Goal: Task Accomplishment & Management: Complete application form

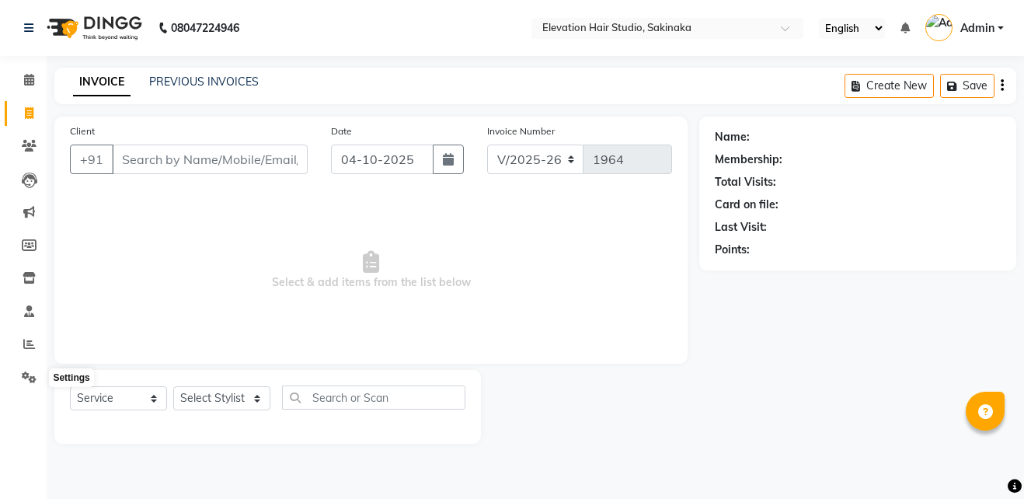
select select "4949"
select select "service"
click at [30, 380] on icon at bounding box center [29, 377] width 15 height 12
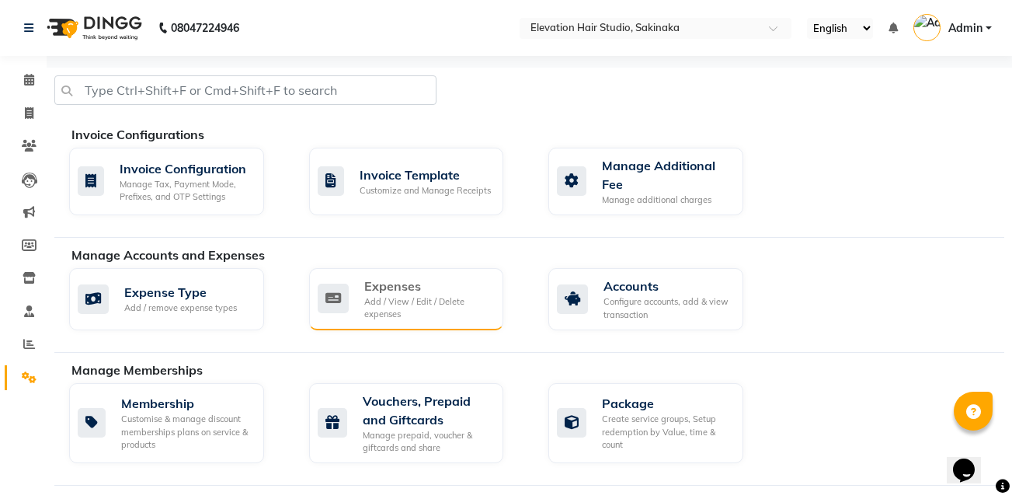
click at [420, 308] on div "Add / View / Edit / Delete expenses" at bounding box center [427, 308] width 127 height 26
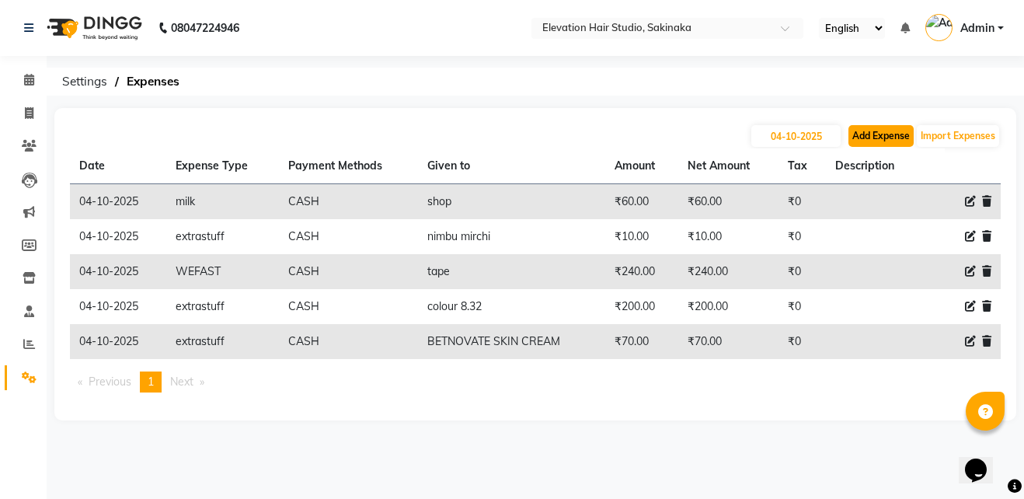
click at [913, 137] on button "Add Expense" at bounding box center [880, 136] width 65 height 22
select select "1"
select select "3831"
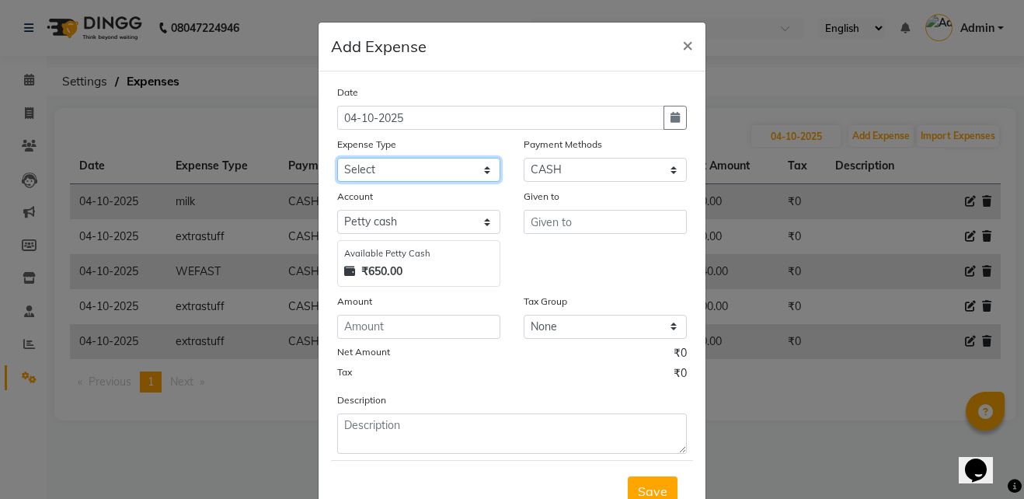
click at [367, 165] on select "Select AC Adrak Advance Salary agarbatti anees Appron asmoul advance salary Ban…" at bounding box center [418, 170] width 163 height 24
select select "8362"
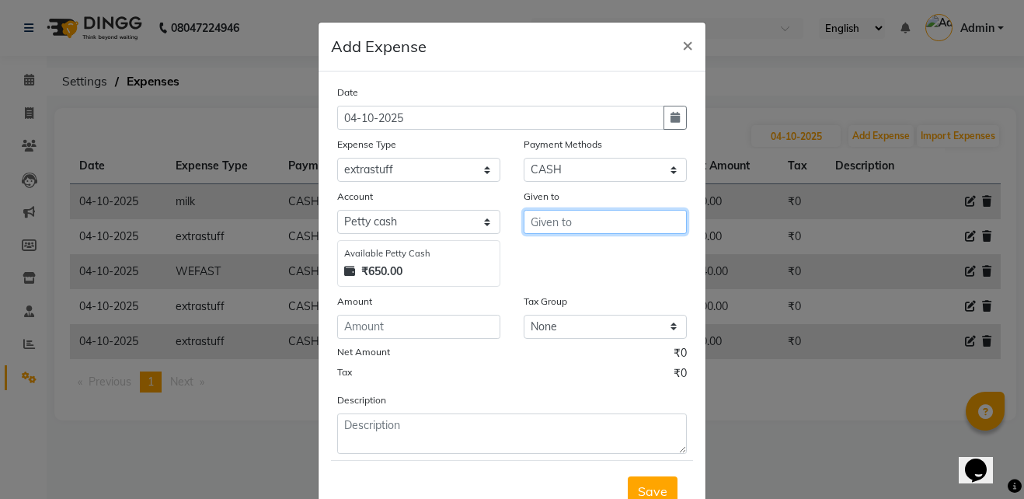
click at [539, 231] on input "text" at bounding box center [605, 222] width 163 height 24
type input "BLOONDER"
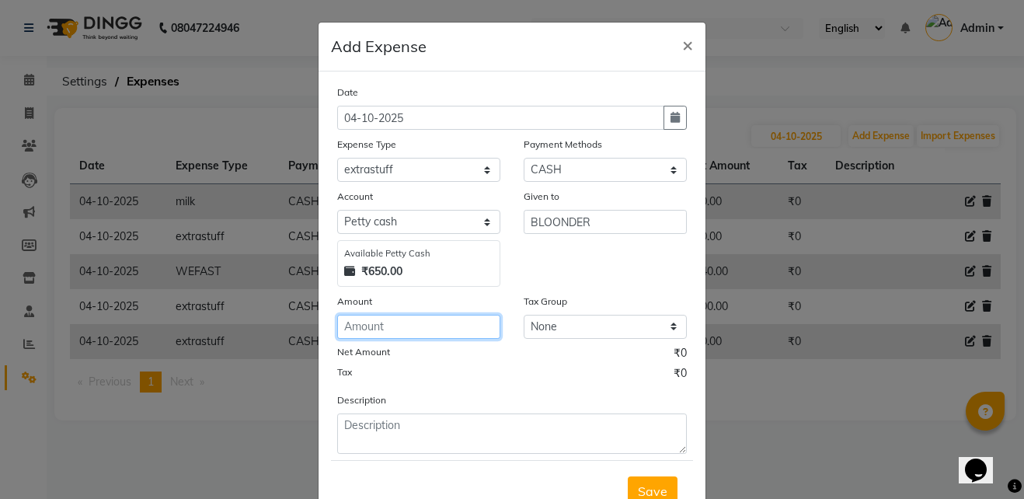
click at [365, 334] on input "number" at bounding box center [418, 327] width 163 height 24
type input "550"
click at [651, 493] on span "Save" at bounding box center [653, 491] width 30 height 16
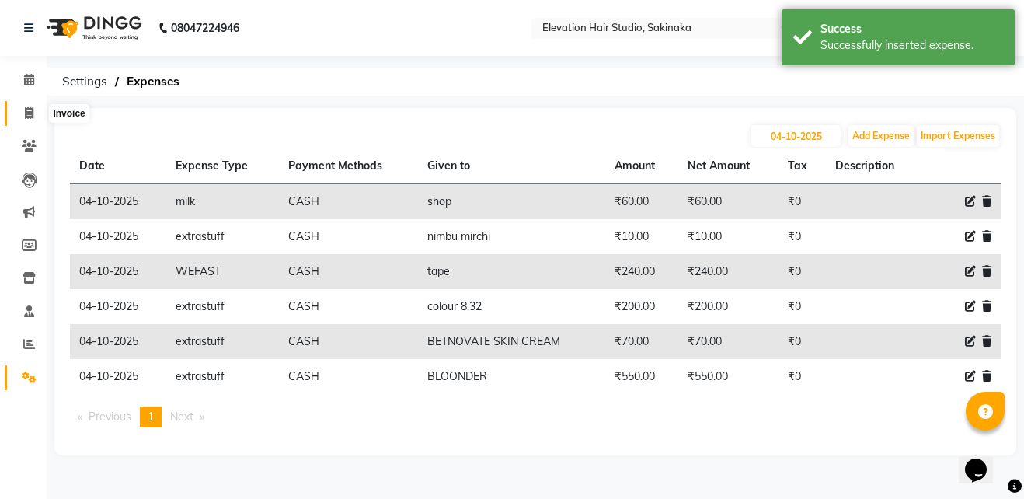
click at [19, 112] on span at bounding box center [29, 114] width 27 height 18
select select "service"
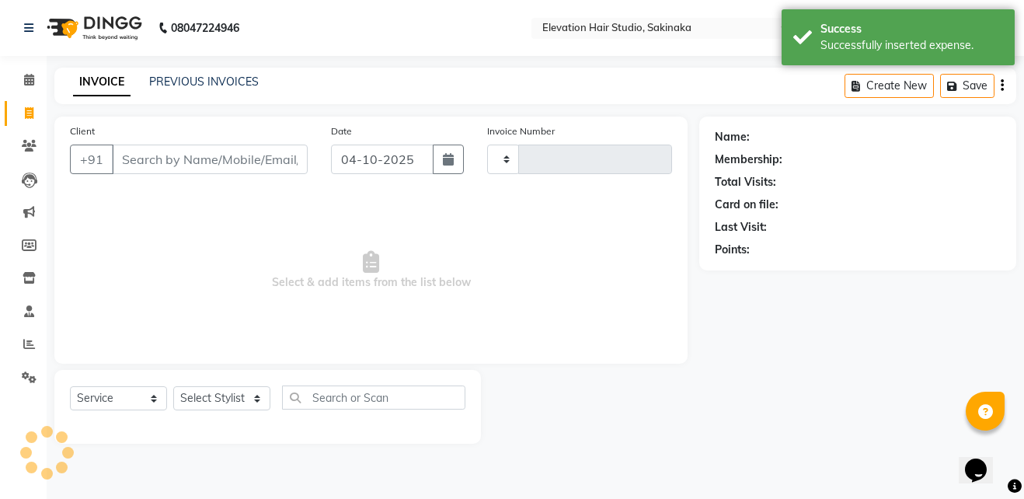
type input "1964"
select select "4949"
click at [159, 79] on link "PREVIOUS INVOICES" at bounding box center [204, 82] width 110 height 14
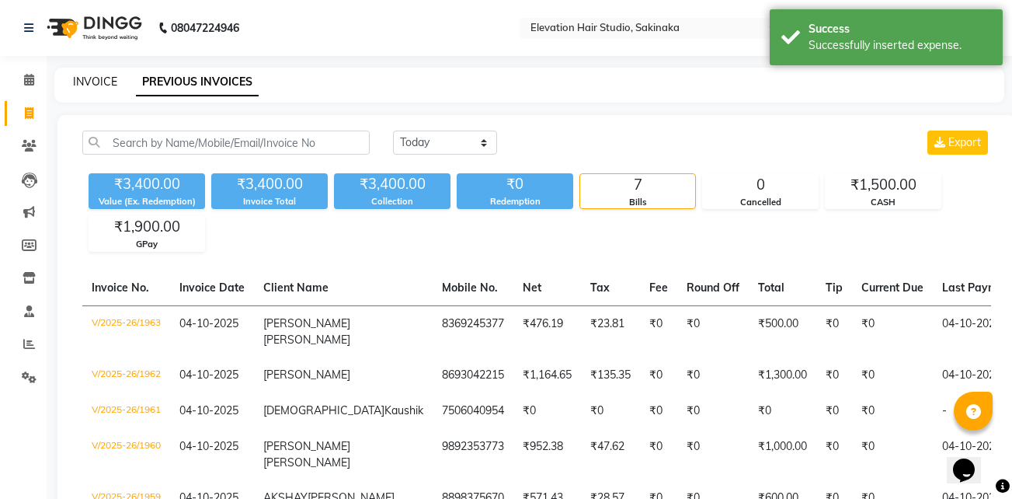
click at [98, 82] on link "INVOICE" at bounding box center [95, 82] width 44 height 14
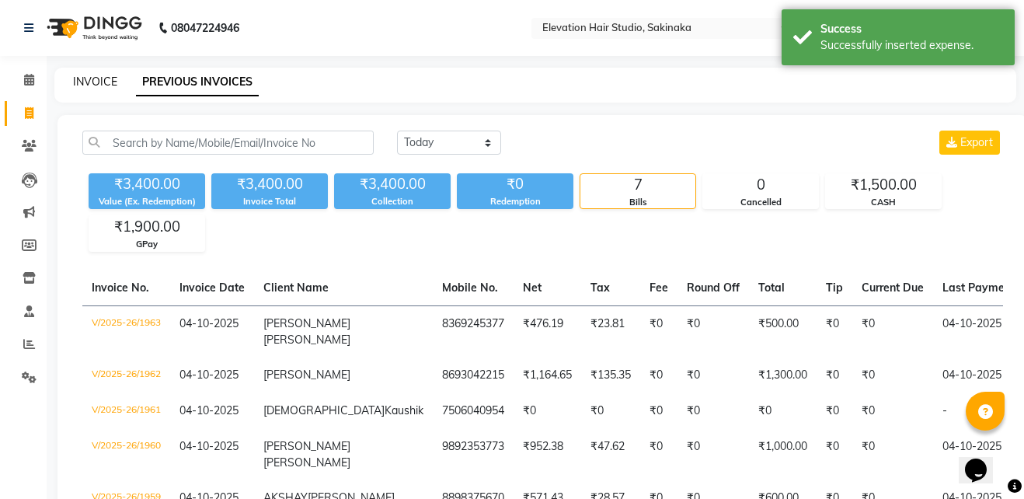
select select "service"
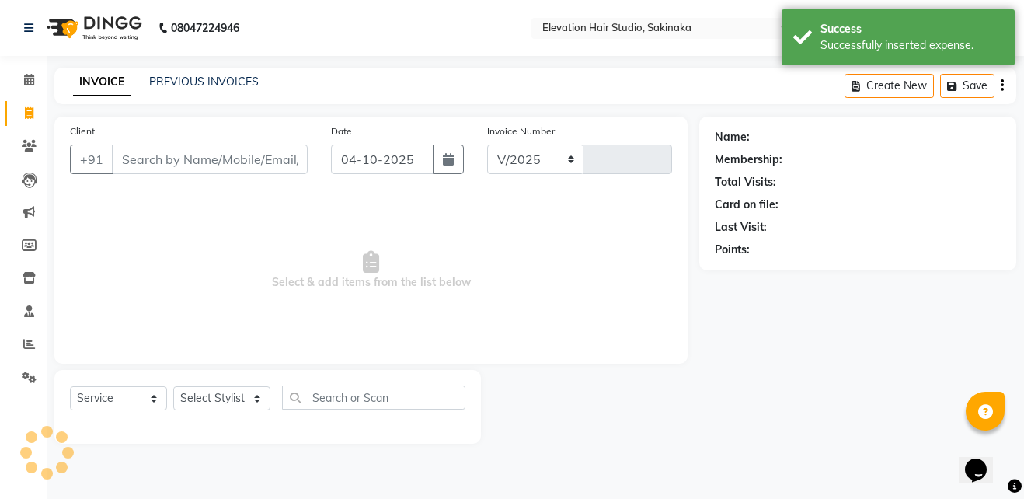
select select "4949"
type input "1964"
click at [26, 76] on icon at bounding box center [29, 80] width 10 height 12
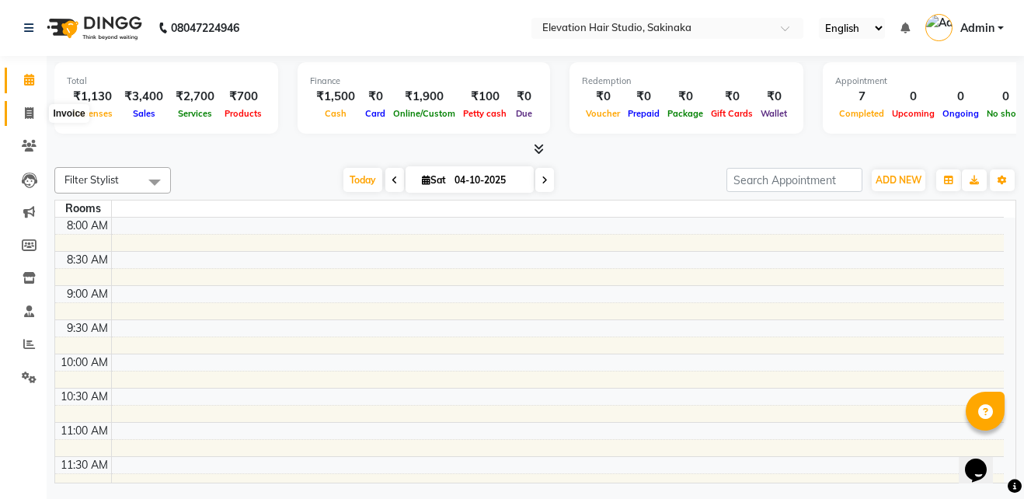
click at [37, 118] on span at bounding box center [29, 114] width 27 height 18
select select "service"
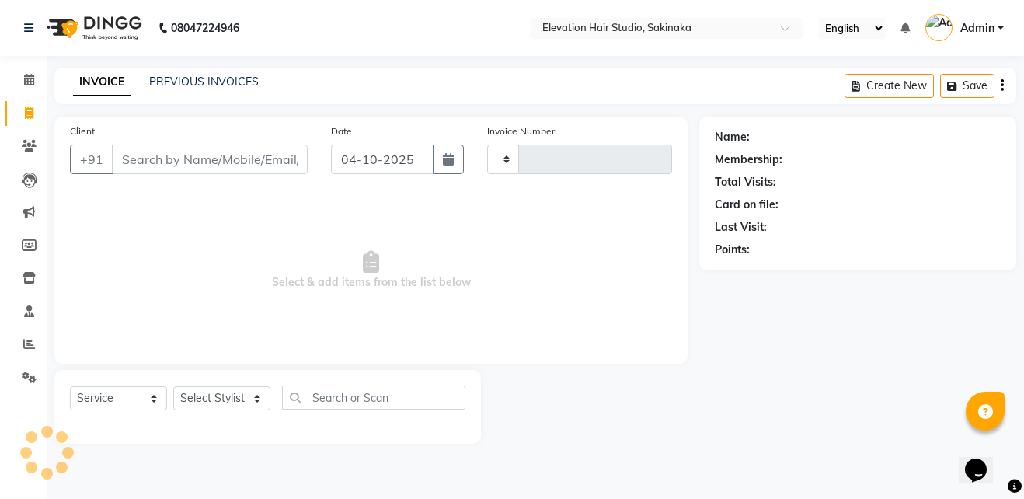
type input "1964"
select select "4949"
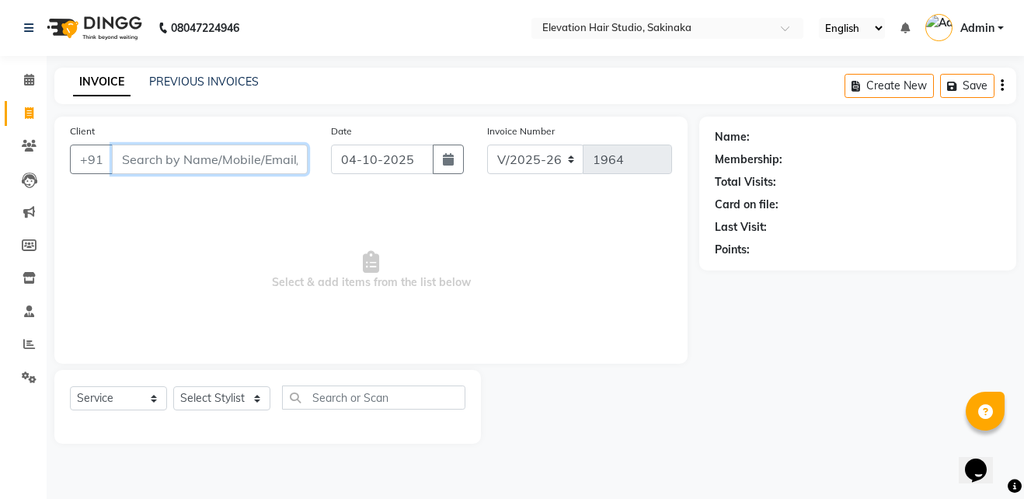
click at [190, 162] on input "Client" at bounding box center [210, 159] width 196 height 30
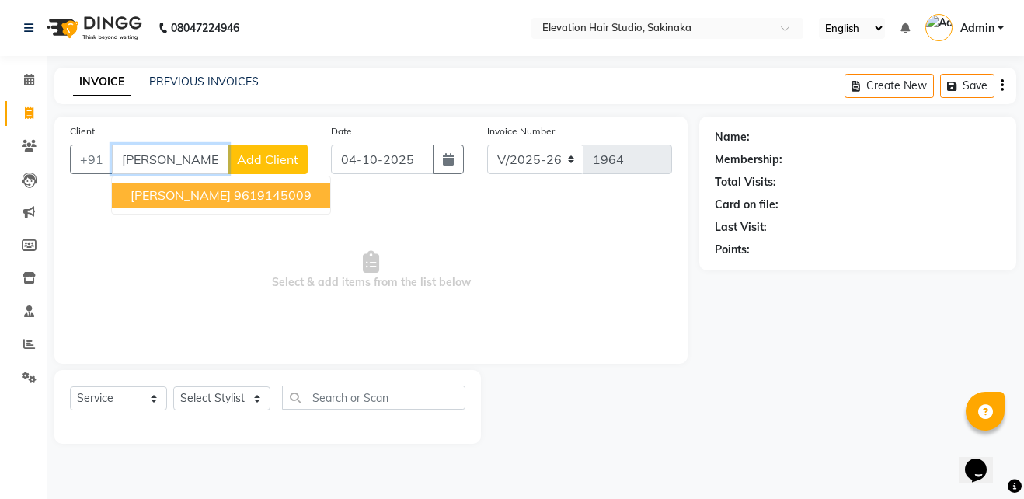
click at [229, 194] on span "[PERSON_NAME]" at bounding box center [181, 195] width 100 height 16
type input "9619145009"
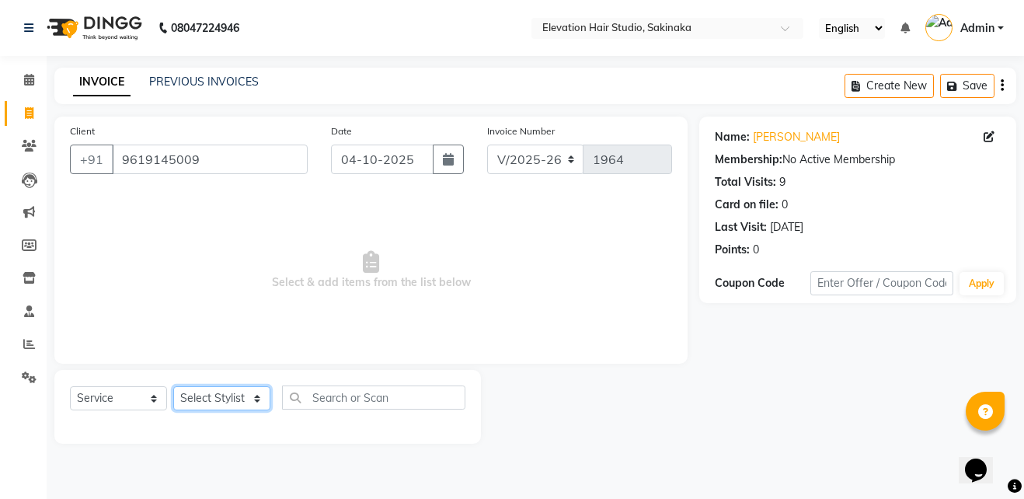
click at [229, 405] on select "Select Stylist Admin (EHS Thane) ANEES [PERSON_NAME] PRIYA [PERSON_NAME] [PERSO…" at bounding box center [221, 398] width 97 height 24
select select "65659"
click at [173, 386] on select "Select Stylist Admin (EHS Thane) ANEES [PERSON_NAME] PRIYA [PERSON_NAME] [PERSO…" at bounding box center [221, 398] width 97 height 24
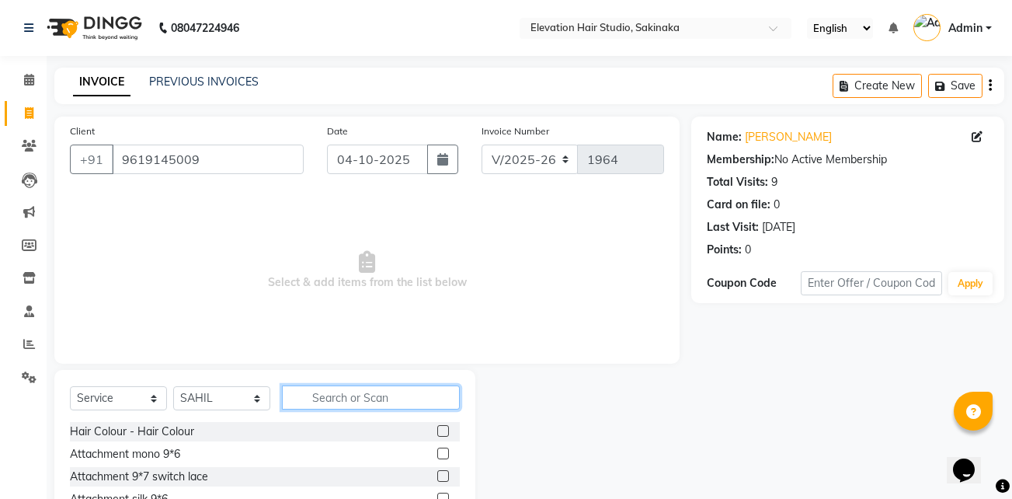
click at [313, 396] on input "text" at bounding box center [371, 397] width 178 height 24
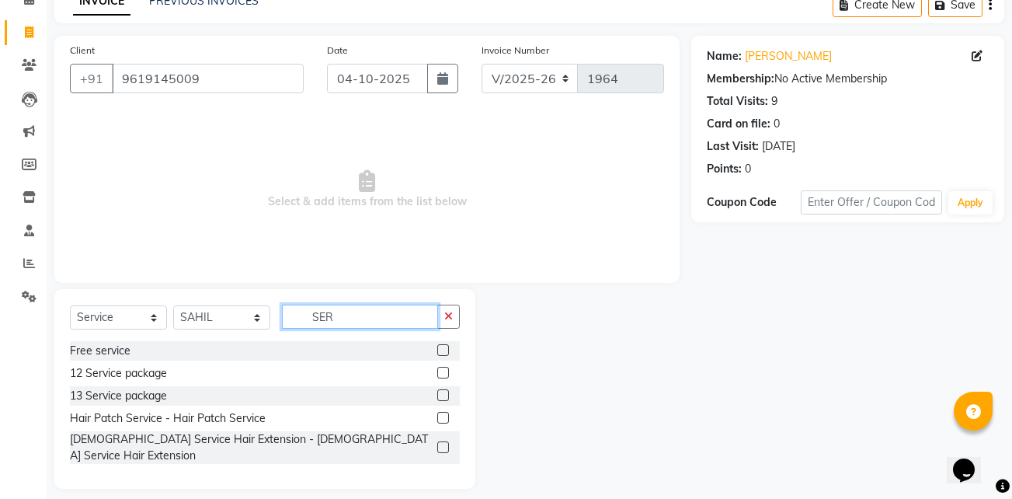
type input "SER"
click at [437, 417] on label at bounding box center [443, 418] width 12 height 12
click at [437, 417] on input "checkbox" at bounding box center [442, 418] width 10 height 10
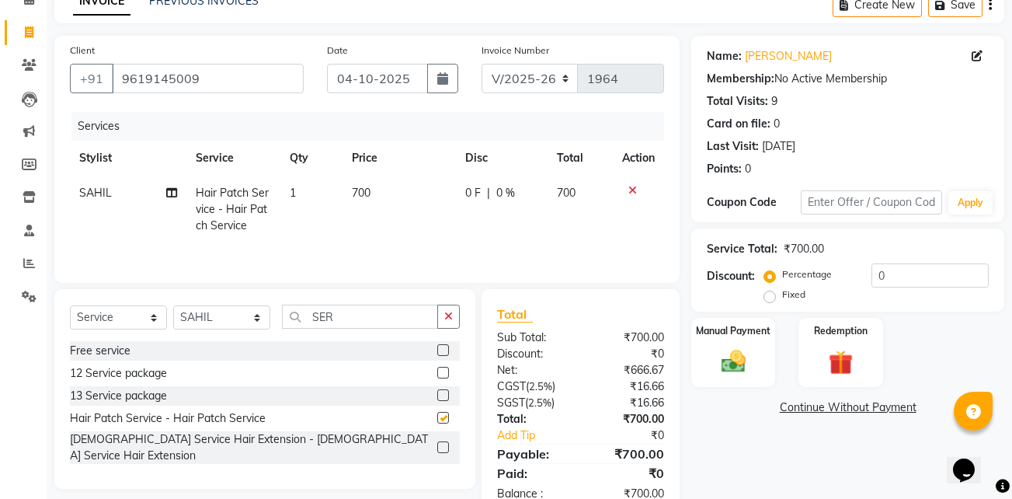
checkbox input "false"
click at [372, 224] on td "700" at bounding box center [399, 210] width 113 height 68
select select "65659"
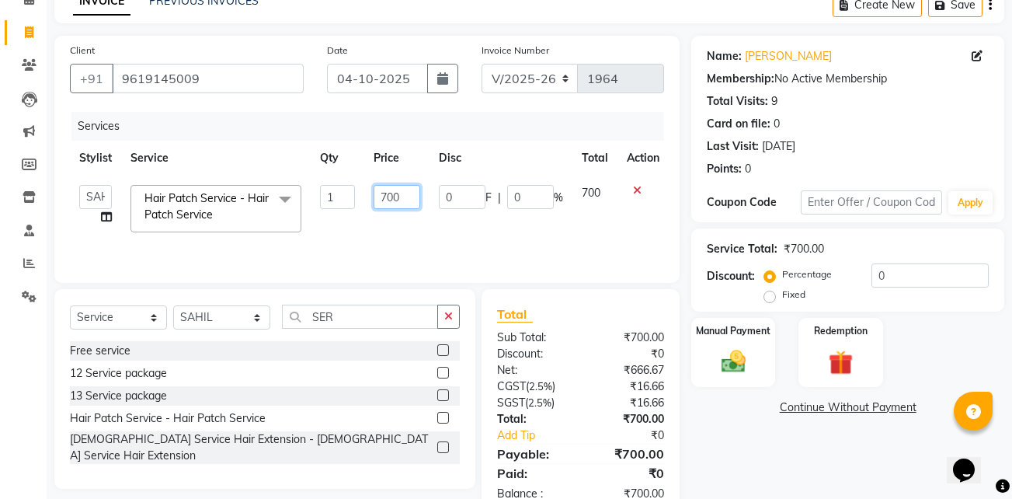
click at [390, 197] on input "700" at bounding box center [397, 197] width 47 height 24
type input "600"
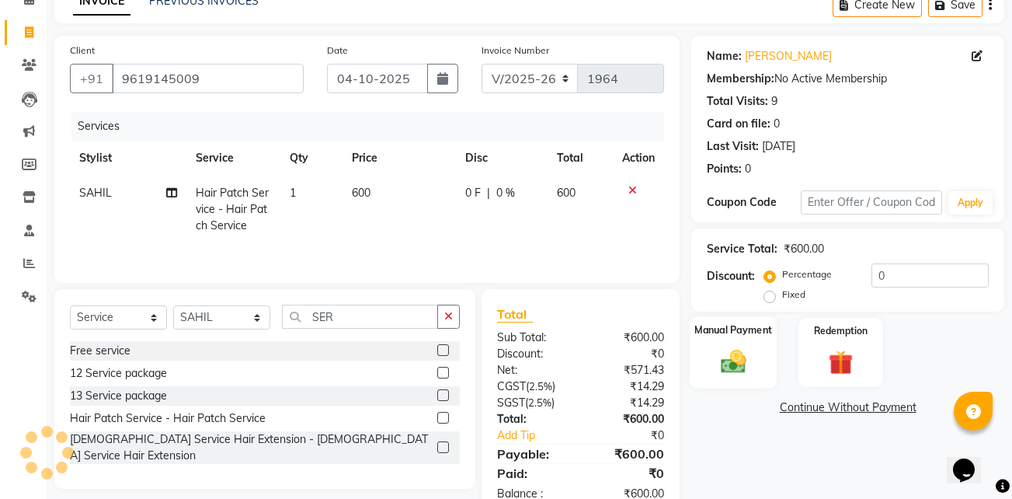
click at [763, 338] on div "Manual Payment" at bounding box center [733, 352] width 87 height 72
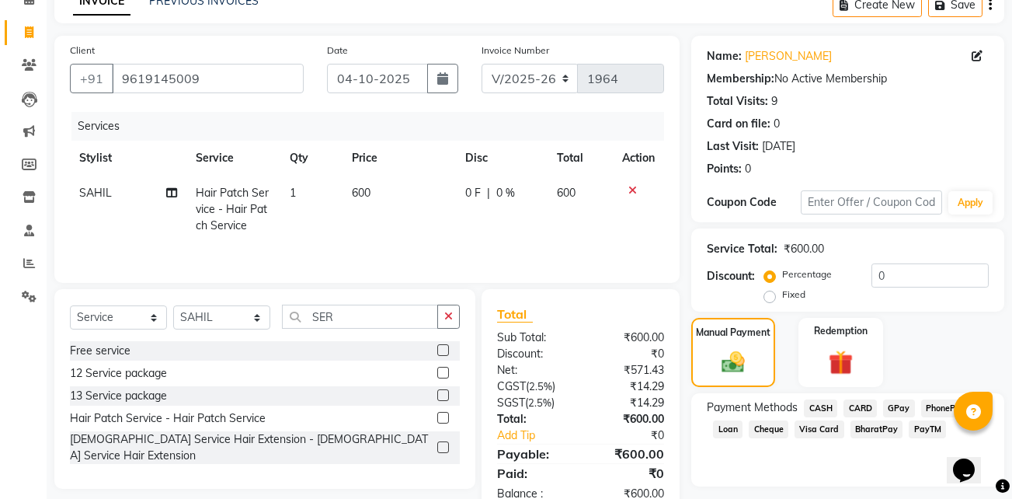
click at [895, 404] on span "GPay" at bounding box center [899, 408] width 32 height 18
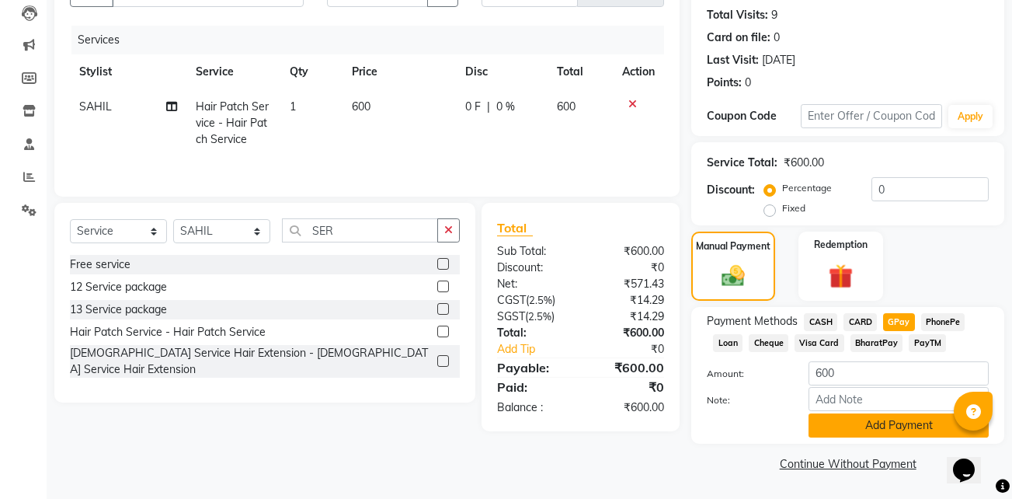
click at [853, 427] on button "Add Payment" at bounding box center [899, 425] width 180 height 24
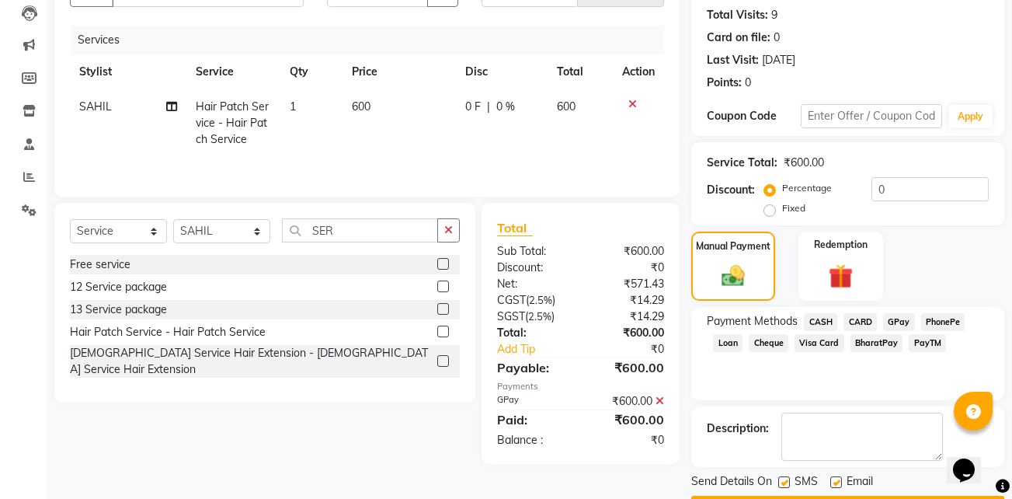
scroll to position [211, 0]
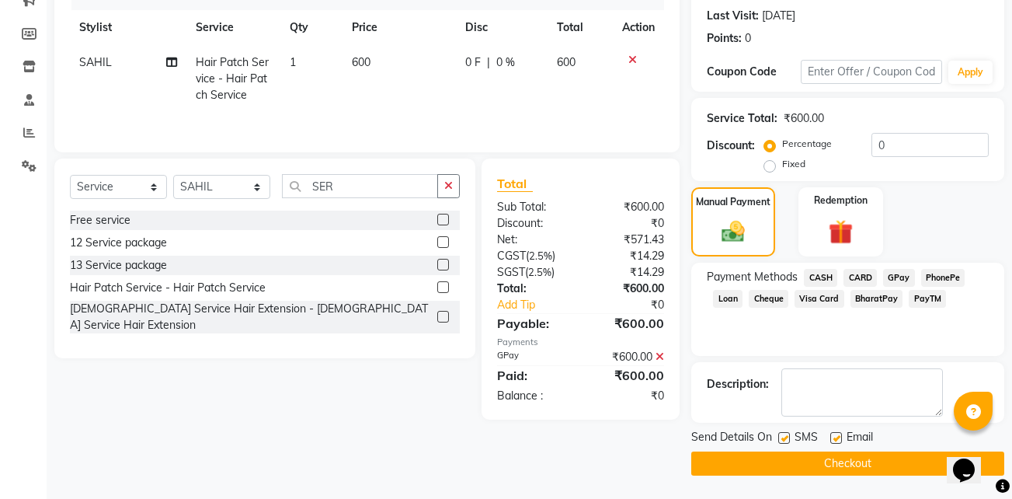
click at [839, 430] on div "Email" at bounding box center [857, 438] width 55 height 19
click at [838, 434] on label at bounding box center [836, 438] width 12 height 12
click at [838, 434] on input "checkbox" at bounding box center [835, 438] width 10 height 10
checkbox input "false"
click at [783, 437] on label at bounding box center [784, 438] width 12 height 12
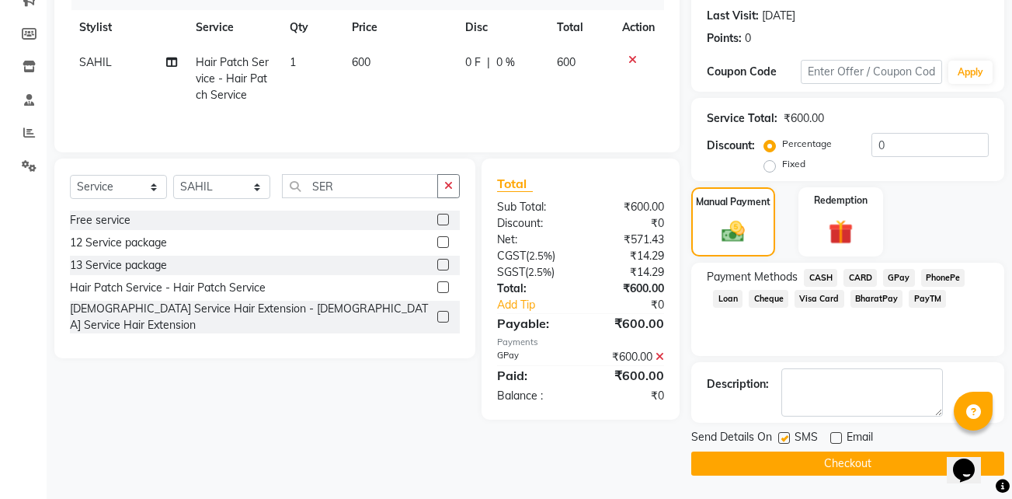
click at [783, 437] on input "checkbox" at bounding box center [783, 438] width 10 height 10
checkbox input "false"
click at [759, 455] on button "Checkout" at bounding box center [847, 463] width 313 height 24
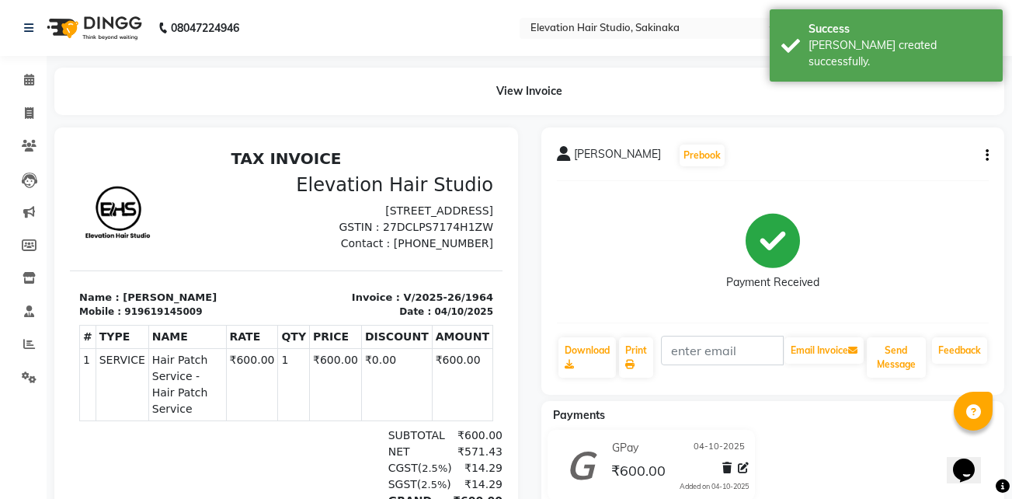
click at [31, 96] on ul "Calendar Invoice Clients Leads Marketing Members Inventory Staff Reports Settin…" at bounding box center [23, 233] width 47 height 338
click at [31, 97] on li "Invoice" at bounding box center [23, 113] width 47 height 33
click at [30, 103] on link "Invoice" at bounding box center [23, 114] width 37 height 26
select select "service"
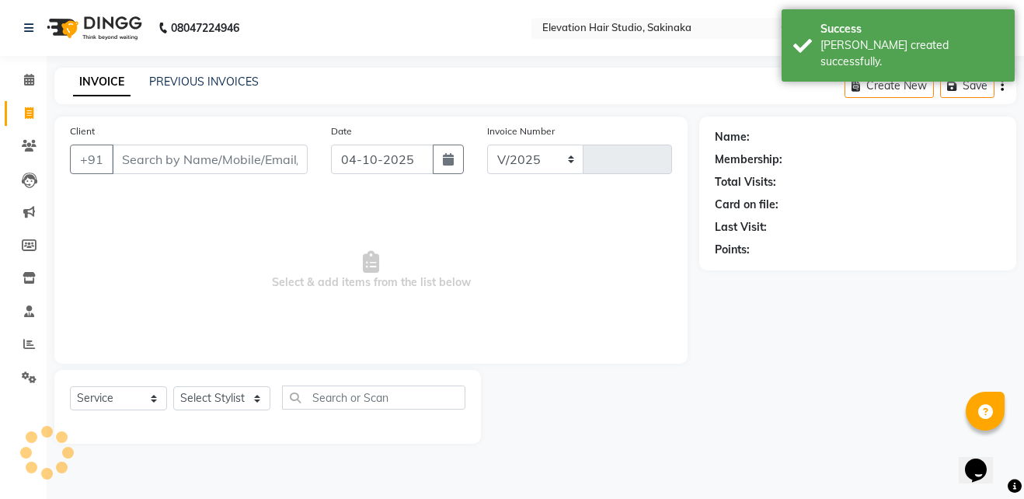
select select "4949"
type input "1965"
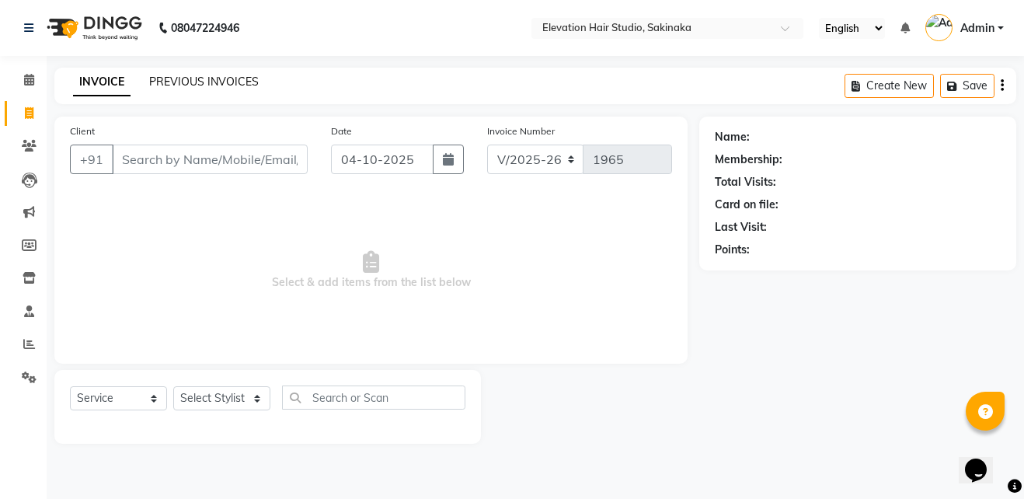
click at [166, 83] on link "PREVIOUS INVOICES" at bounding box center [204, 82] width 110 height 14
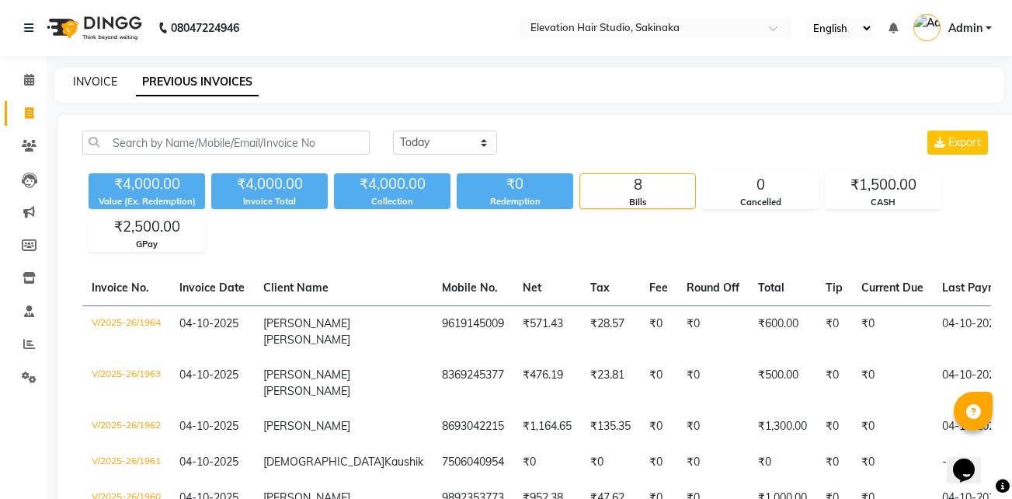
click at [97, 87] on link "INVOICE" at bounding box center [95, 82] width 44 height 14
select select "service"
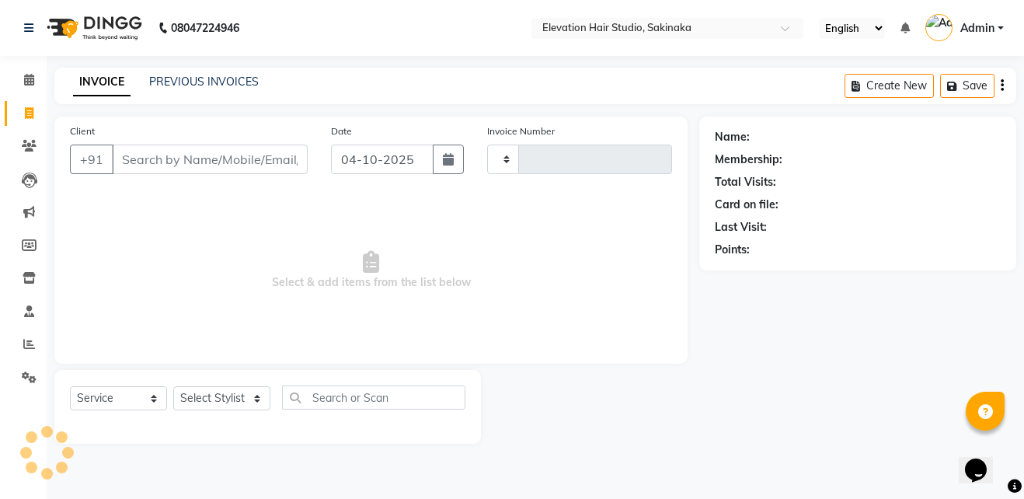
type input "1965"
select select "4949"
